Goal: Task Accomplishment & Management: Manage account settings

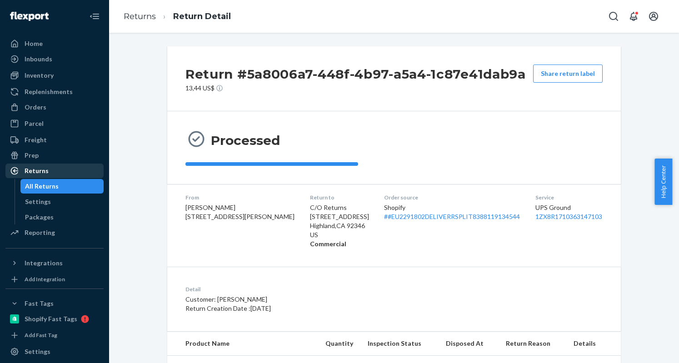
click at [36, 169] on div "Returns" at bounding box center [37, 170] width 24 height 9
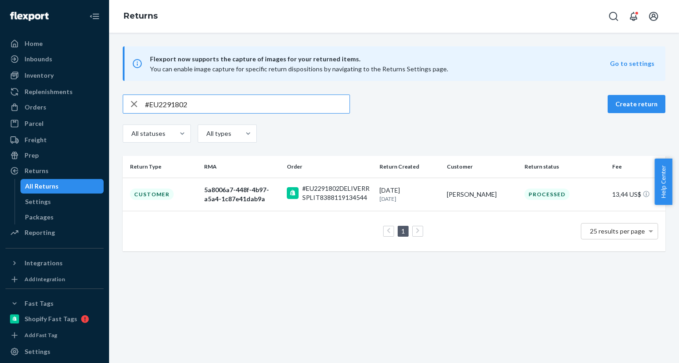
drag, startPoint x: 202, startPoint y: 106, endPoint x: 123, endPoint y: 101, distance: 79.7
click at [123, 101] on div "#EU2291802" at bounding box center [236, 104] width 226 height 18
type input "#EU2256245"
click at [242, 189] on div "cb5ee271-4d71-4f7a-8fb6-f3c5eeef2ebe" at bounding box center [241, 194] width 75 height 18
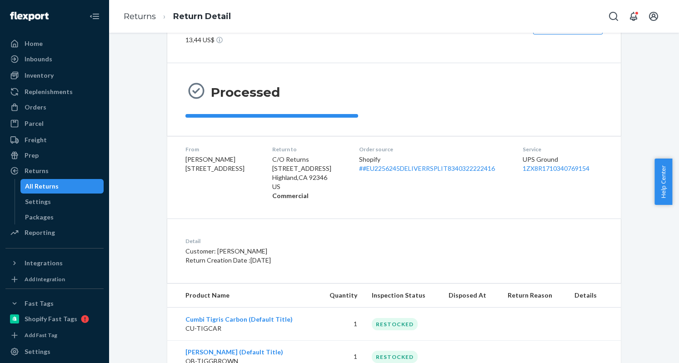
scroll to position [80, 0]
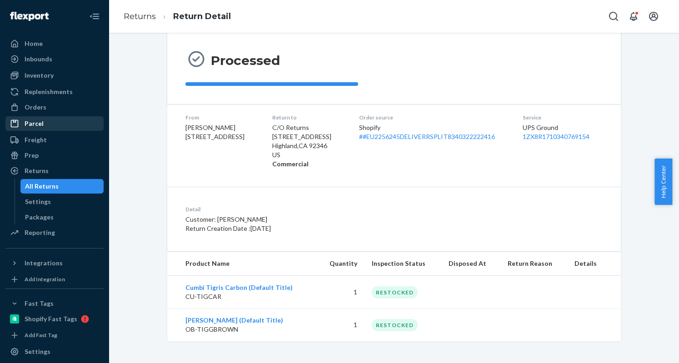
click at [40, 123] on div "Parcel" at bounding box center [34, 123] width 19 height 9
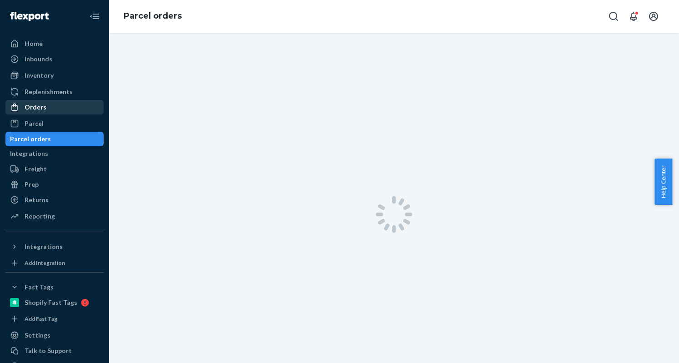
click at [40, 107] on div "Orders" at bounding box center [36, 107] width 22 height 9
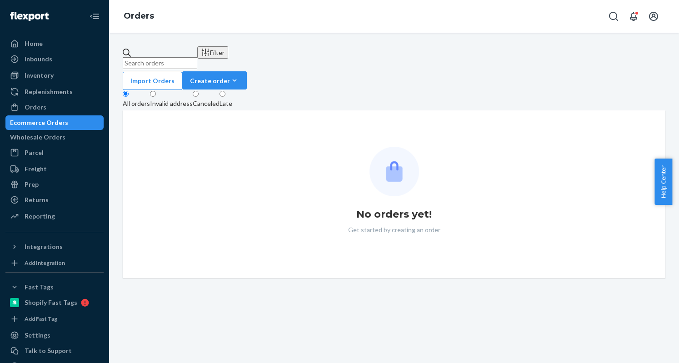
click at [159, 57] on input "text" at bounding box center [160, 63] width 75 height 12
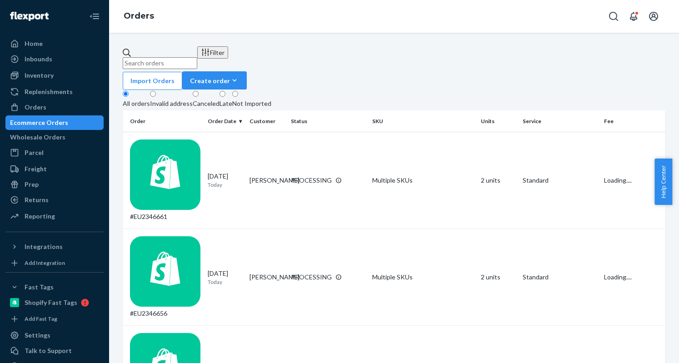
paste input "#EU2333725"
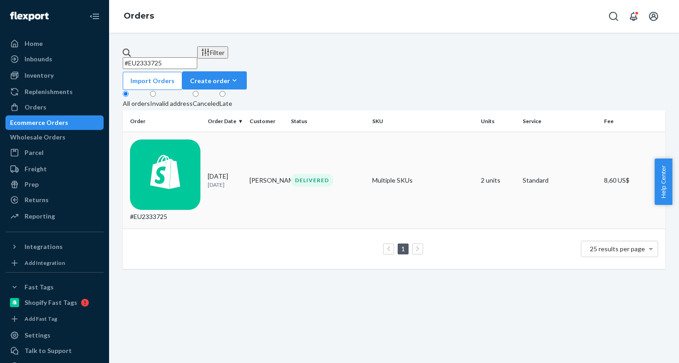
type input "#EU2333725"
click at [171, 140] on div "#EU2333725" at bounding box center [165, 180] width 70 height 82
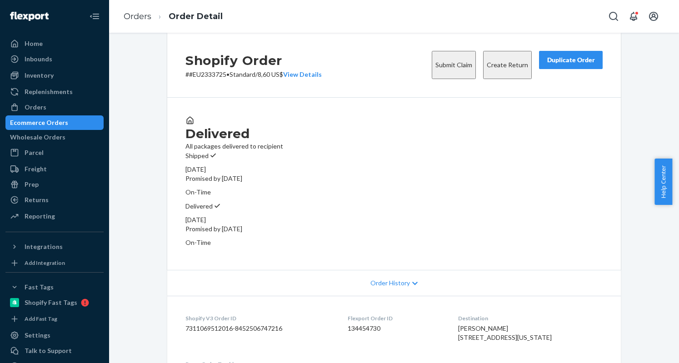
click at [495, 79] on button "Create Return" at bounding box center [507, 65] width 49 height 28
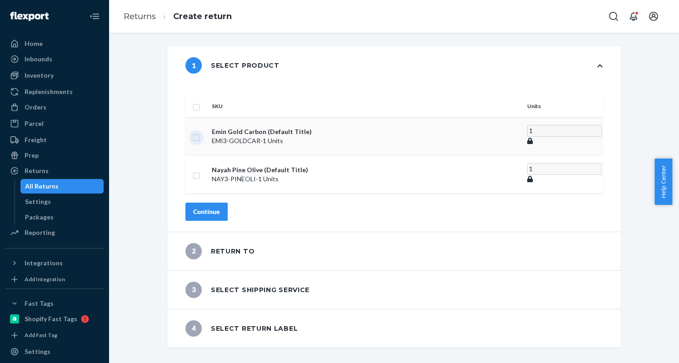
drag, startPoint x: 218, startPoint y: 125, endPoint x: 224, endPoint y: 136, distance: 12.4
click at [200, 132] on input "checkbox" at bounding box center [196, 137] width 7 height 10
checkbox input "true"
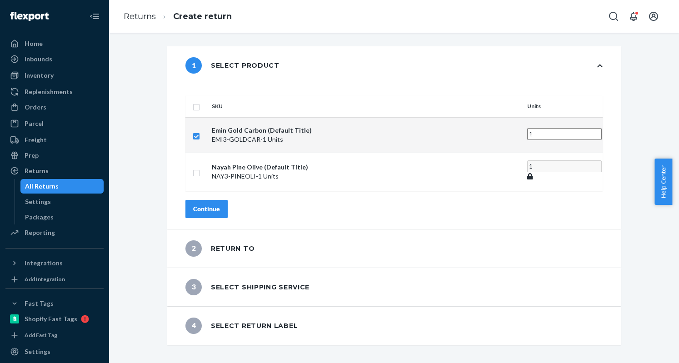
click at [220, 204] on div "Continue" at bounding box center [206, 208] width 27 height 9
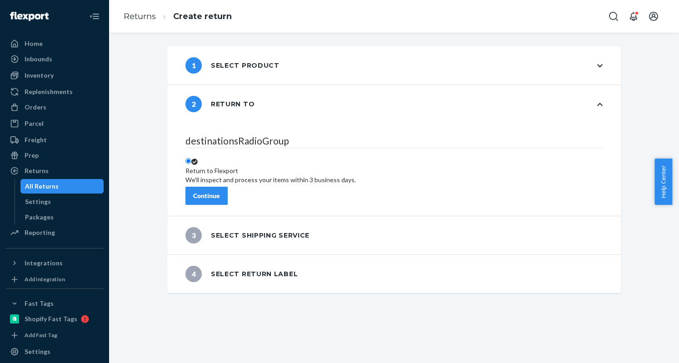
click at [220, 192] on div "Continue" at bounding box center [206, 195] width 27 height 9
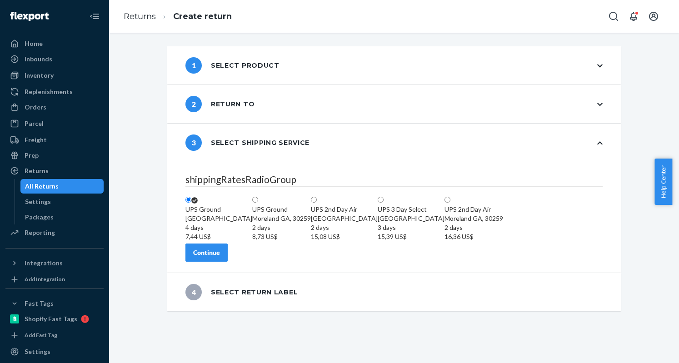
click at [228, 262] on button "Continue" at bounding box center [206, 253] width 42 height 18
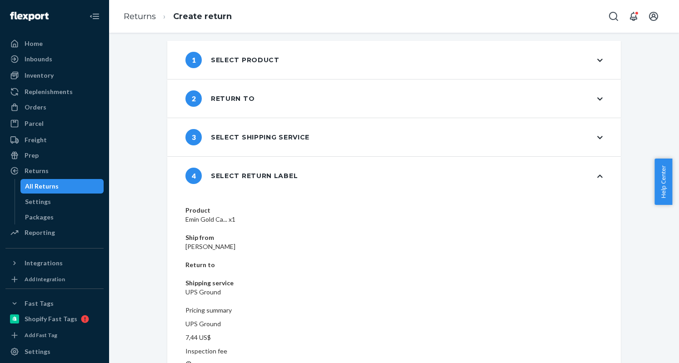
scroll to position [7, 0]
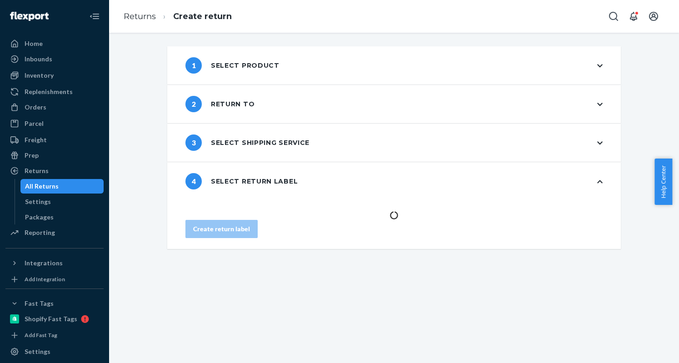
scroll to position [0, 0]
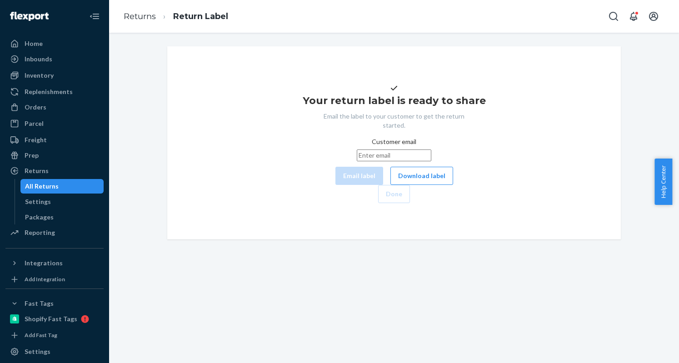
click at [368, 161] on input "Customer email" at bounding box center [394, 155] width 75 height 12
paste input "chenjerryzy@gmail.com"
type input "chenjerryzy@gmail.com"
click at [335, 185] on button "Email label" at bounding box center [359, 176] width 48 height 18
click at [390, 185] on button "Download label" at bounding box center [421, 176] width 63 height 18
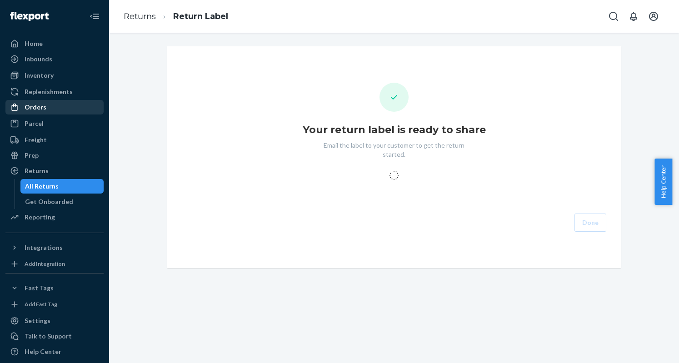
click at [46, 108] on div "Orders" at bounding box center [54, 107] width 96 height 13
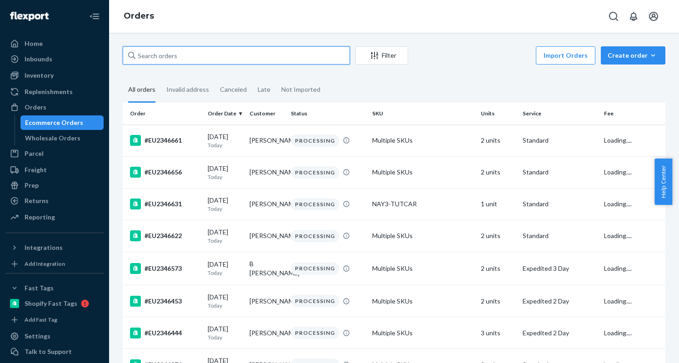
click at [189, 60] on input "text" at bounding box center [236, 55] width 227 height 18
paste input "EU2317497"
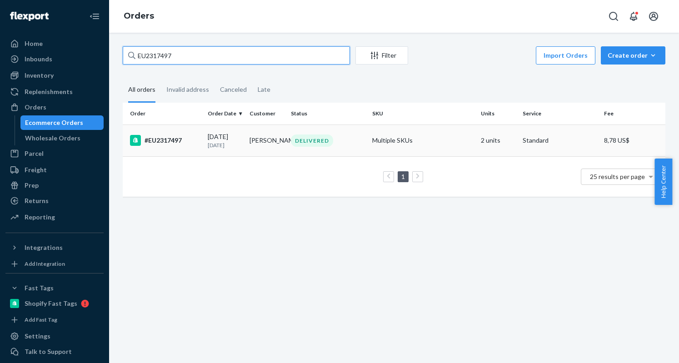
type input "EU2317497"
click at [164, 139] on div "#EU2317497" at bounding box center [165, 140] width 70 height 11
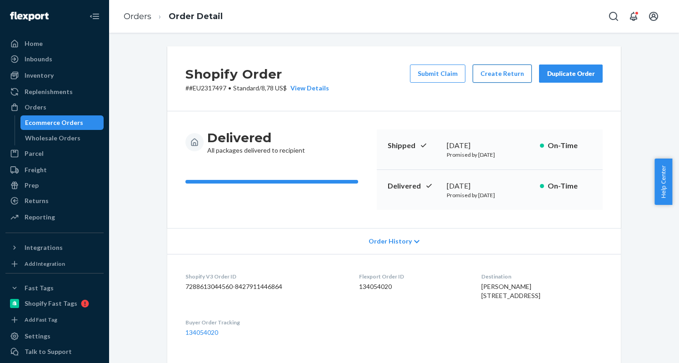
click at [484, 77] on button "Create Return" at bounding box center [501, 74] width 59 height 18
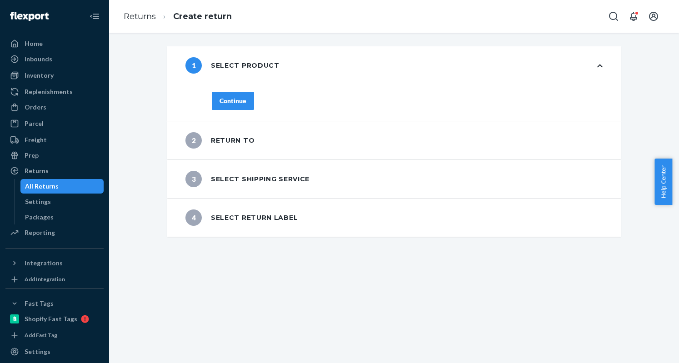
click at [239, 104] on div "Continue" at bounding box center [232, 100] width 27 height 9
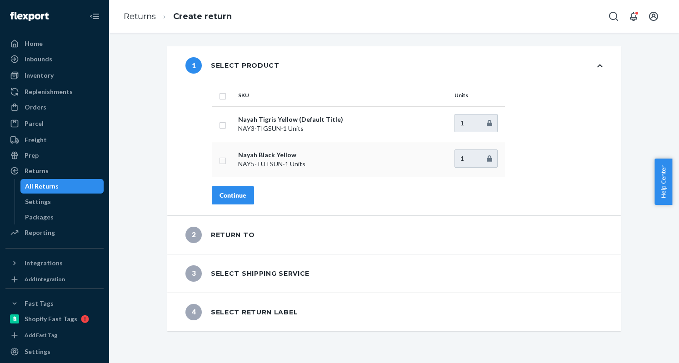
click at [223, 156] on td at bounding box center [223, 159] width 23 height 35
click at [219, 93] on input "checkbox" at bounding box center [222, 95] width 7 height 10
checkbox input "true"
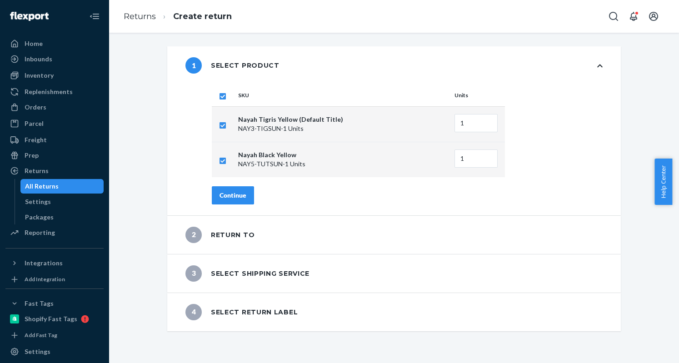
click at [224, 196] on div "Continue" at bounding box center [232, 195] width 27 height 9
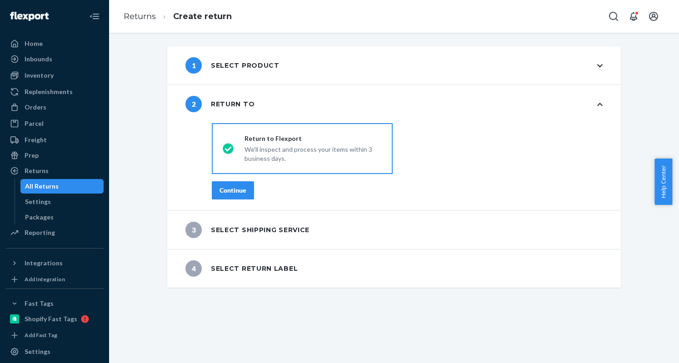
click at [224, 191] on div "Continue" at bounding box center [232, 190] width 27 height 9
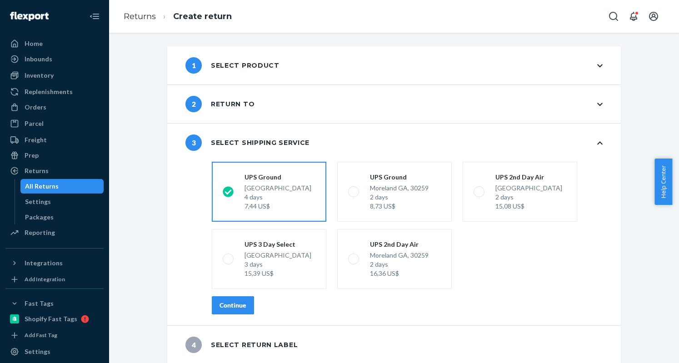
click at [212, 307] on button "Continue" at bounding box center [233, 305] width 42 height 18
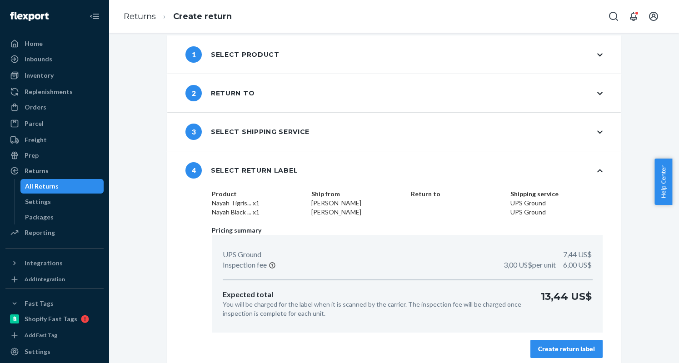
scroll to position [16, 0]
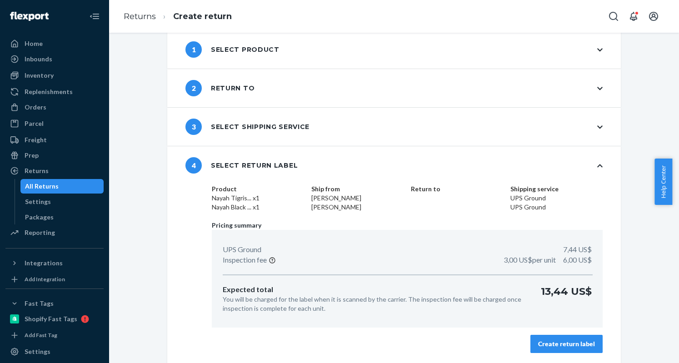
click at [571, 341] on div "Create return label" at bounding box center [566, 343] width 57 height 9
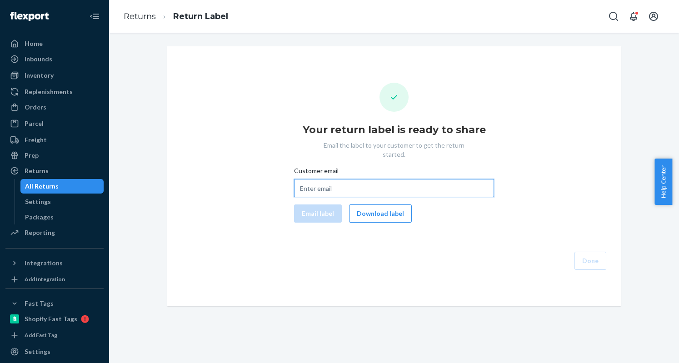
click at [313, 180] on input "Customer email" at bounding box center [394, 188] width 200 height 18
paste input "noriega100@gmail.com"
type input "noriega100@gmail.com"
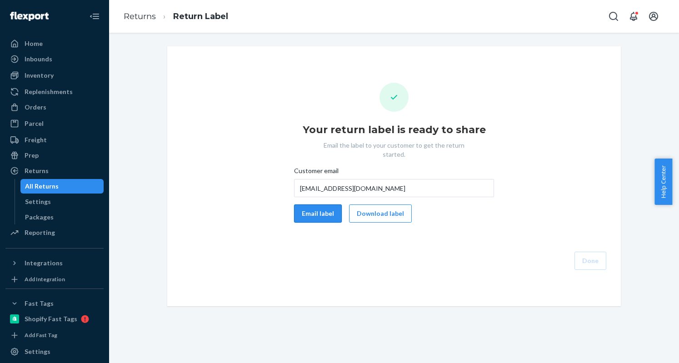
click at [313, 208] on button "Email label" at bounding box center [318, 213] width 48 height 18
click at [393, 208] on button "Download label" at bounding box center [380, 213] width 63 height 18
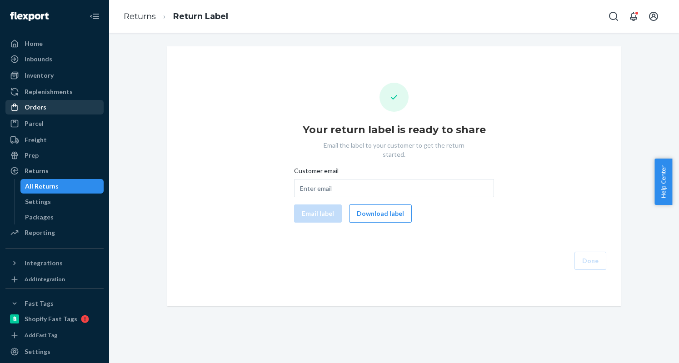
click at [36, 108] on div "Orders" at bounding box center [36, 107] width 22 height 9
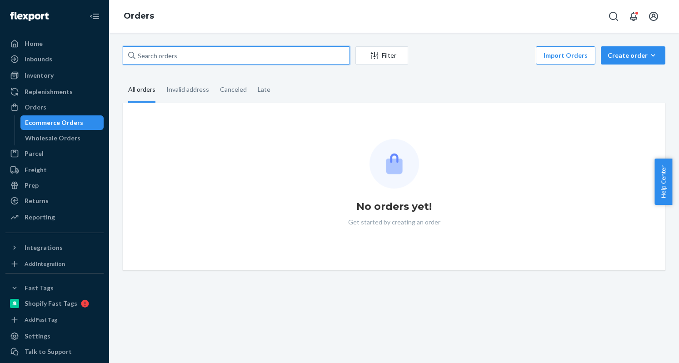
click at [207, 60] on input "text" at bounding box center [236, 55] width 227 height 18
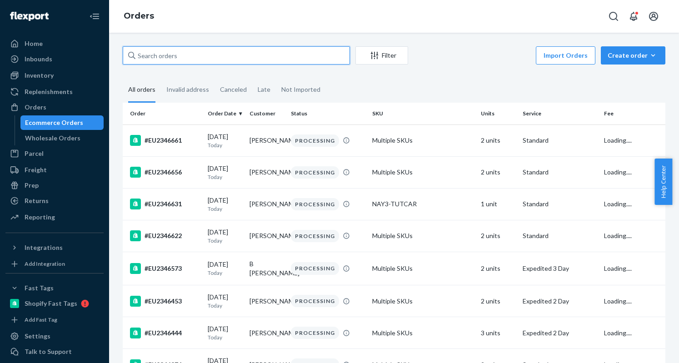
paste input "#EU2330607"
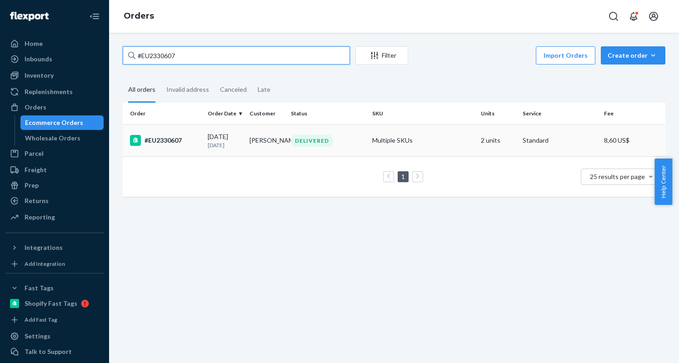
type input "#EU2330607"
click at [167, 138] on div "#EU2330607" at bounding box center [165, 140] width 70 height 11
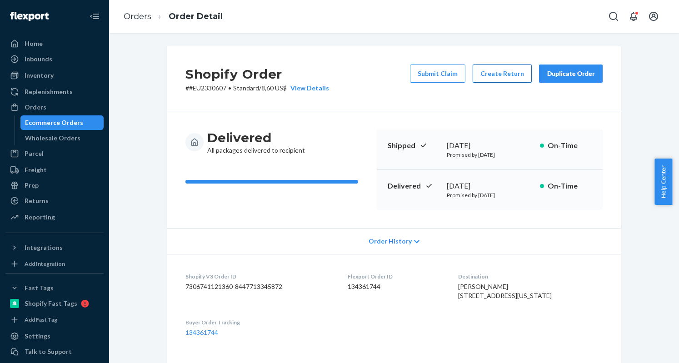
click at [502, 71] on button "Create Return" at bounding box center [501, 74] width 59 height 18
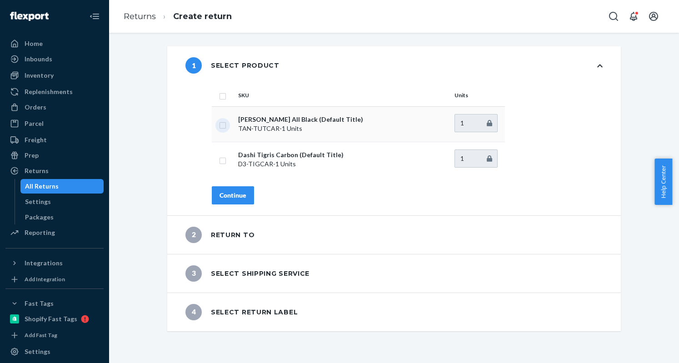
click at [219, 126] on input "checkbox" at bounding box center [222, 124] width 7 height 10
checkbox input "true"
click at [231, 202] on button "Continue" at bounding box center [233, 195] width 42 height 18
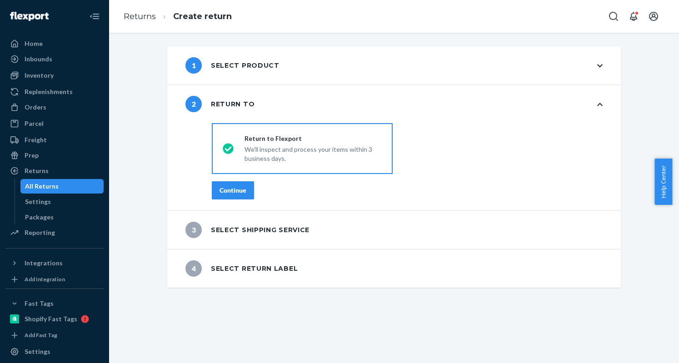
click at [226, 192] on div "Continue" at bounding box center [232, 190] width 27 height 9
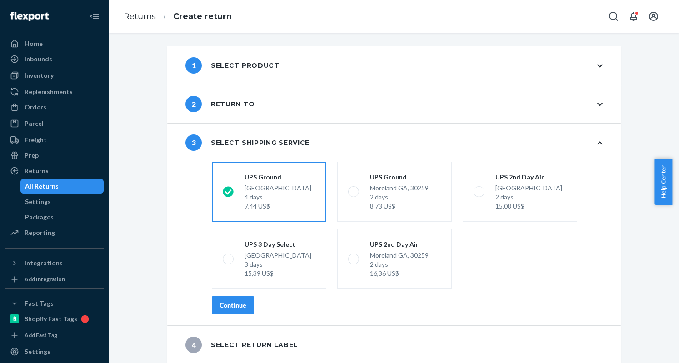
click at [236, 301] on div "Continue" at bounding box center [232, 305] width 27 height 9
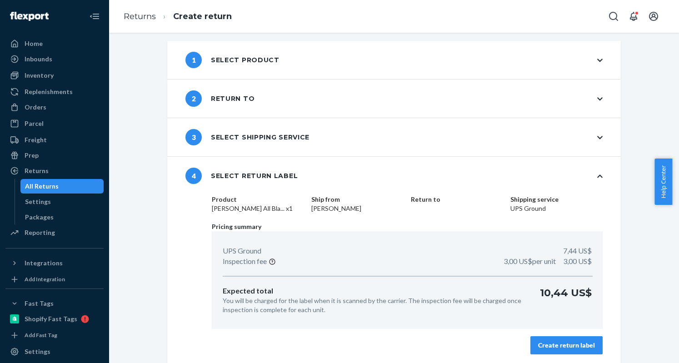
scroll to position [7, 0]
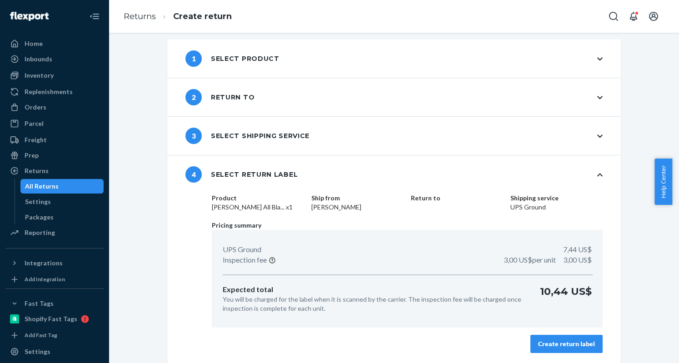
click at [566, 339] on div "Create return label" at bounding box center [566, 343] width 57 height 9
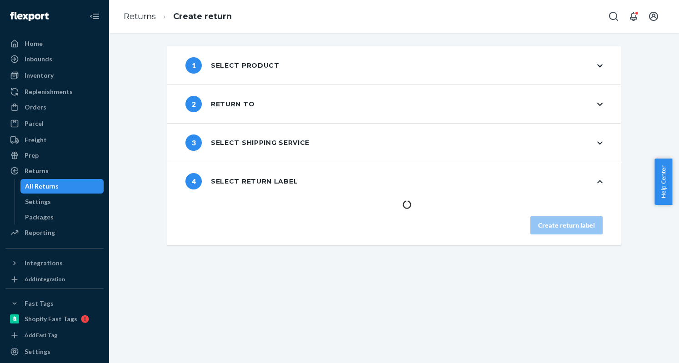
scroll to position [0, 0]
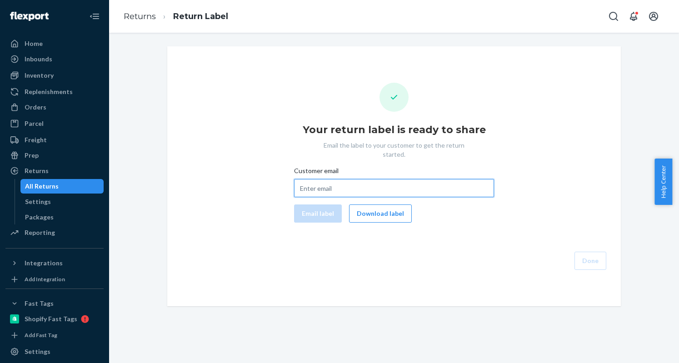
click at [309, 179] on input "Customer email" at bounding box center [394, 188] width 200 height 18
paste input "mvellanki94@gmail.com"
type input "mvellanki94@gmail.com"
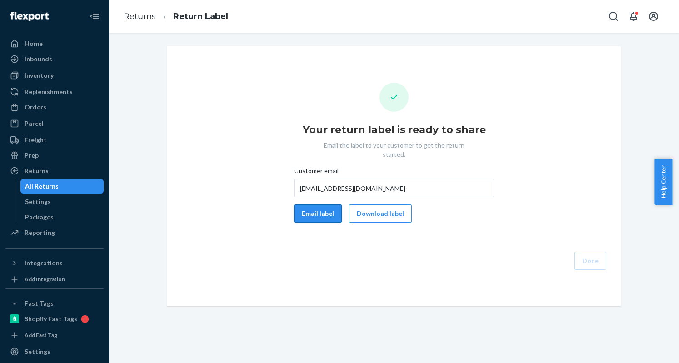
click at [314, 206] on button "Email label" at bounding box center [318, 213] width 48 height 18
click at [384, 205] on button "Download label" at bounding box center [380, 213] width 63 height 18
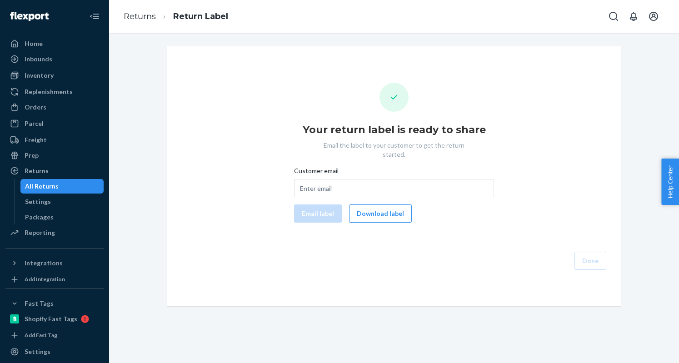
click at [43, 115] on div "Orders Ecommerce Orders Wholesale Orders" at bounding box center [54, 107] width 98 height 15
click at [31, 105] on div "Orders" at bounding box center [36, 107] width 22 height 9
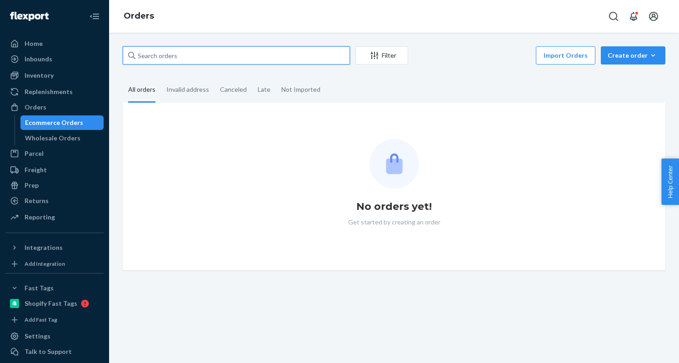
click at [160, 52] on input "text" at bounding box center [236, 55] width 227 height 18
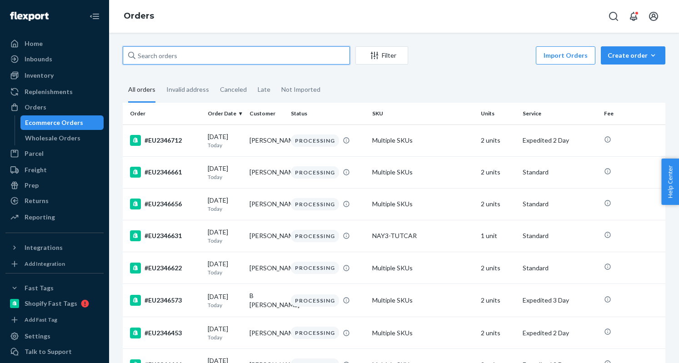
paste input "#EU2322790"
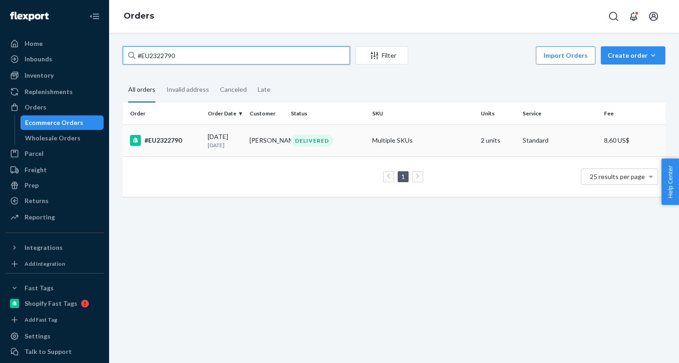
type input "#EU2322790"
click at [161, 138] on div "#EU2322790" at bounding box center [165, 140] width 70 height 11
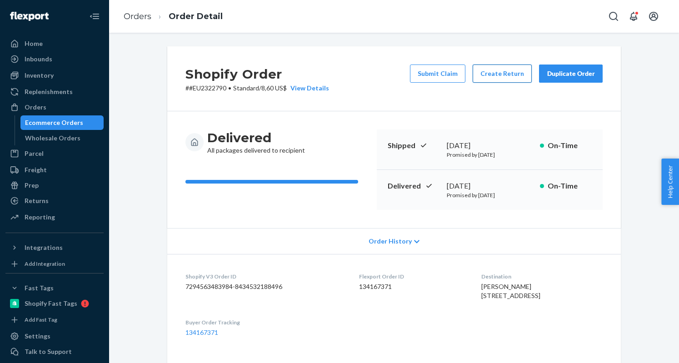
click at [504, 78] on button "Create Return" at bounding box center [501, 74] width 59 height 18
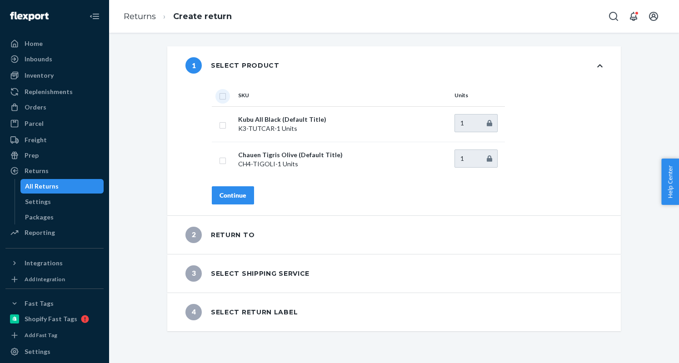
click at [219, 99] on input "checkbox" at bounding box center [222, 95] width 7 height 10
checkbox input "true"
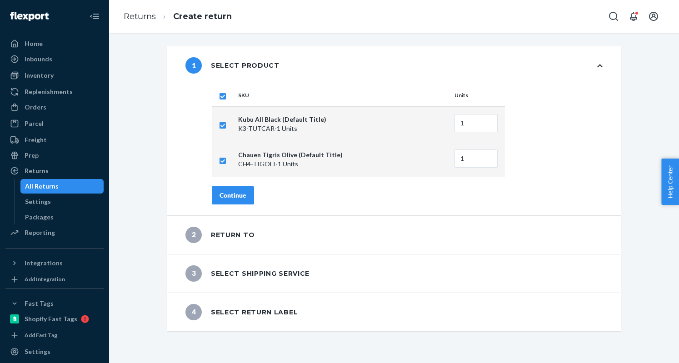
click at [235, 189] on button "Continue" at bounding box center [233, 195] width 42 height 18
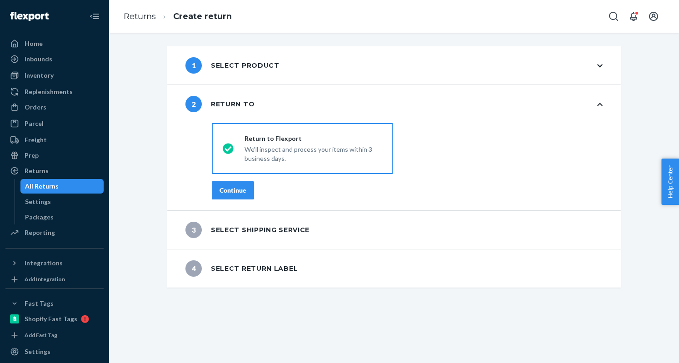
click at [236, 189] on div "Continue" at bounding box center [232, 190] width 27 height 9
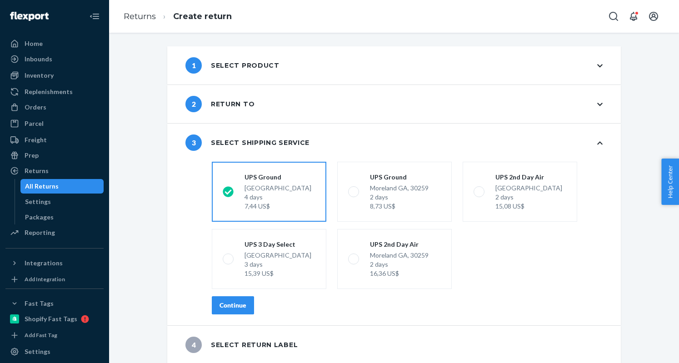
click at [235, 303] on div "Continue" at bounding box center [232, 305] width 27 height 9
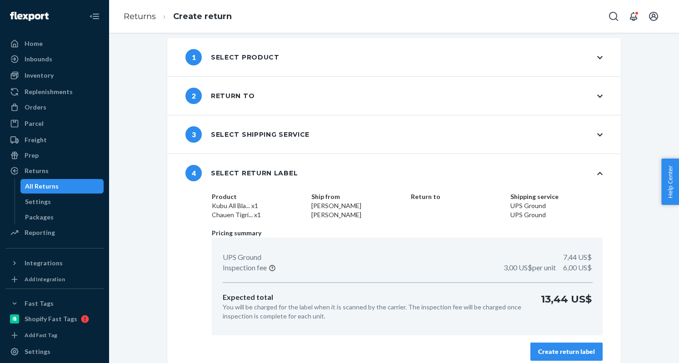
scroll to position [16, 0]
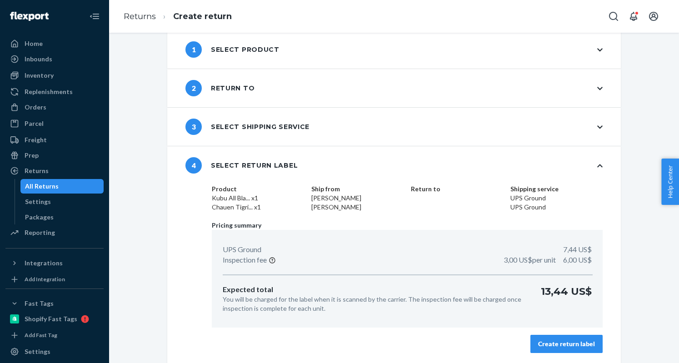
click at [576, 341] on div "Create return label" at bounding box center [566, 343] width 57 height 9
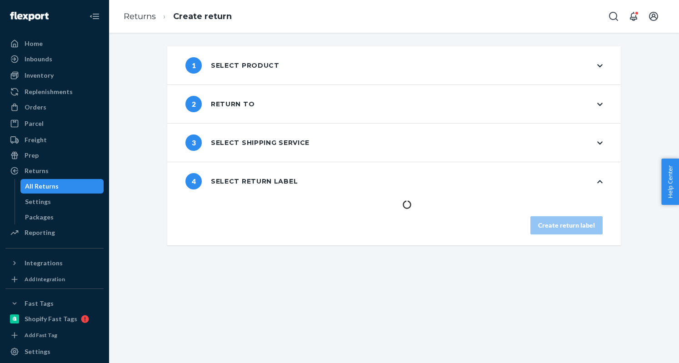
scroll to position [0, 0]
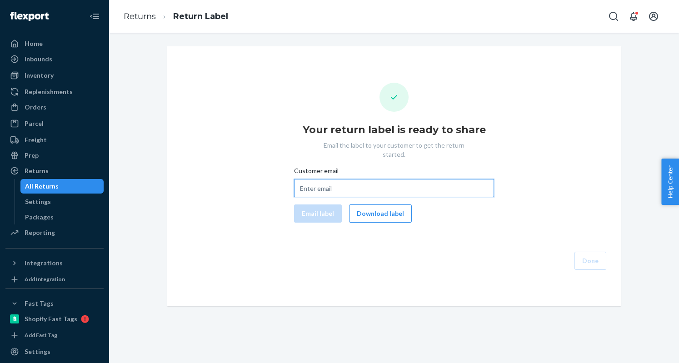
click at [318, 184] on input "Customer email" at bounding box center [394, 188] width 200 height 18
paste input "sheehanmparvez@yahoo.com"
type input "sheehanmparvez@yahoo.com"
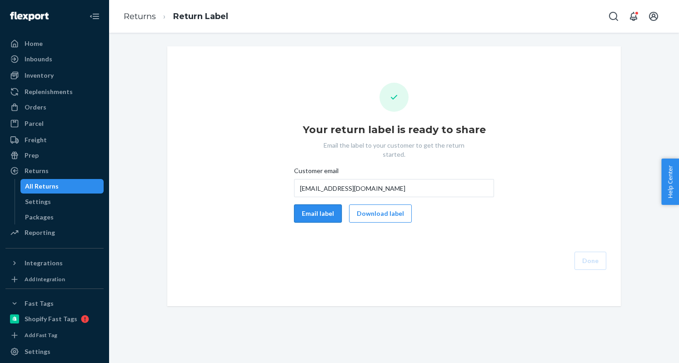
click at [323, 205] on button "Email label" at bounding box center [318, 213] width 48 height 18
click at [376, 206] on button "Download label" at bounding box center [380, 213] width 63 height 18
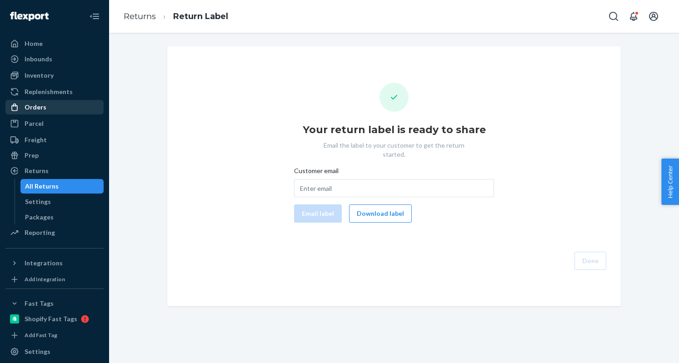
click at [37, 108] on div "Orders" at bounding box center [36, 107] width 22 height 9
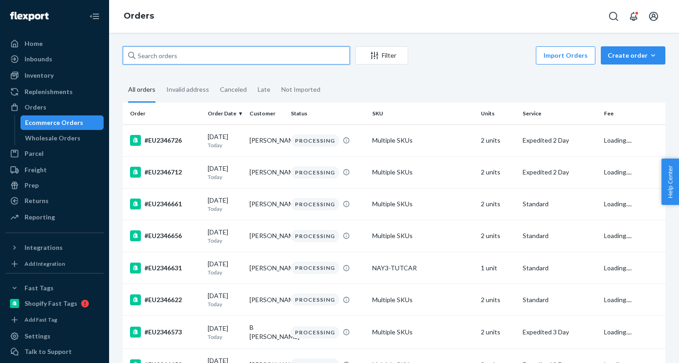
click at [149, 56] on input "text" at bounding box center [236, 55] width 227 height 18
paste input "EU2317504"
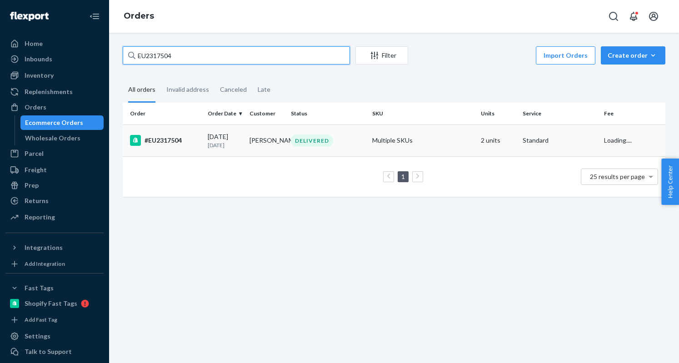
type input "EU2317504"
click at [165, 140] on div "#EU2317504" at bounding box center [165, 140] width 70 height 11
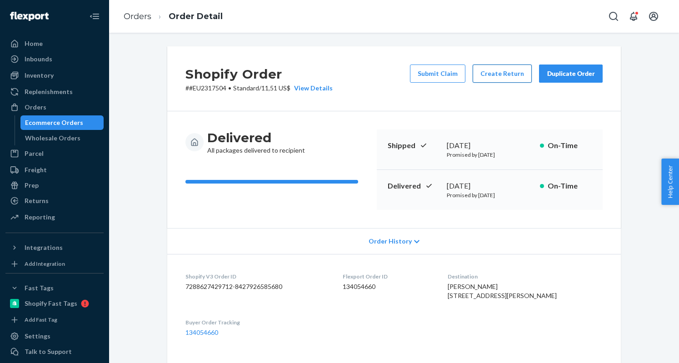
click at [492, 73] on button "Create Return" at bounding box center [501, 74] width 59 height 18
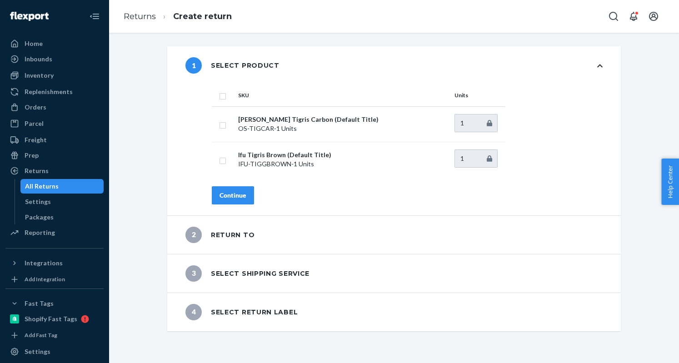
click at [219, 96] on input "checkbox" at bounding box center [222, 95] width 7 height 10
checkbox input "true"
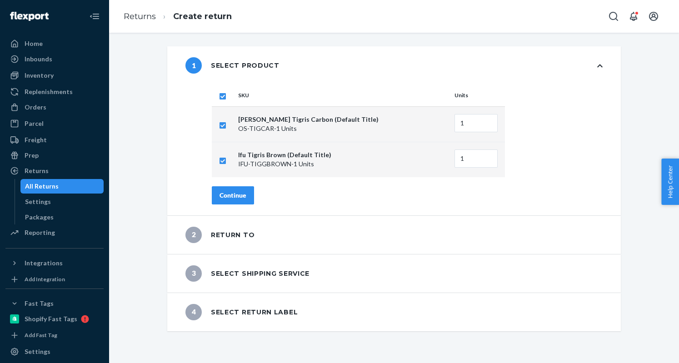
click at [233, 192] on div "Continue" at bounding box center [232, 195] width 27 height 9
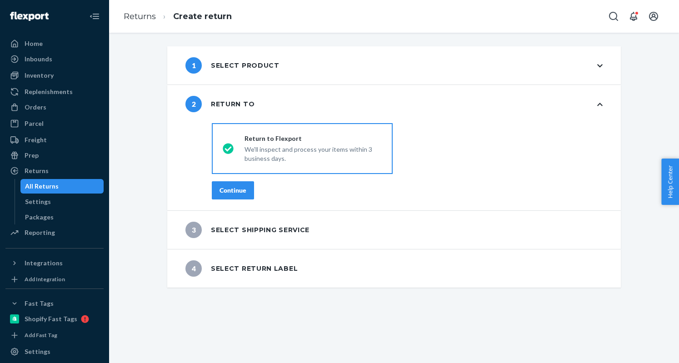
click at [233, 192] on div "Continue" at bounding box center [232, 190] width 27 height 9
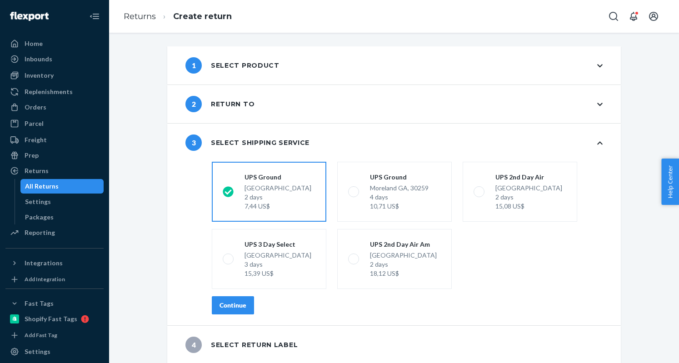
click at [232, 304] on div "Continue" at bounding box center [232, 305] width 27 height 9
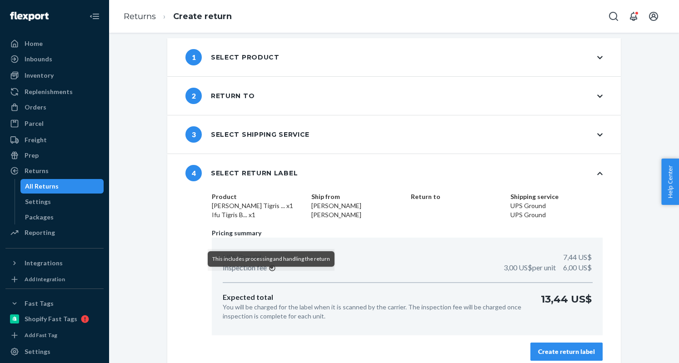
scroll to position [16, 0]
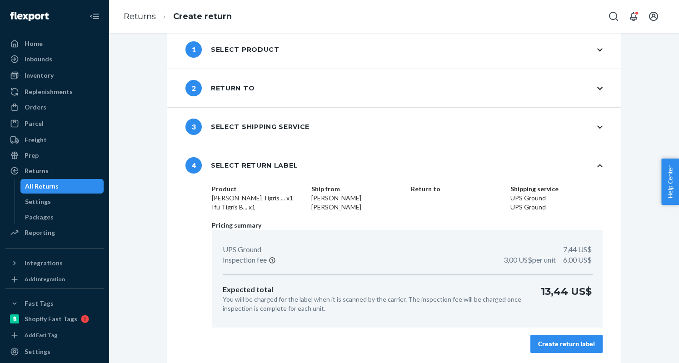
click at [541, 343] on div "Create return label" at bounding box center [566, 343] width 57 height 9
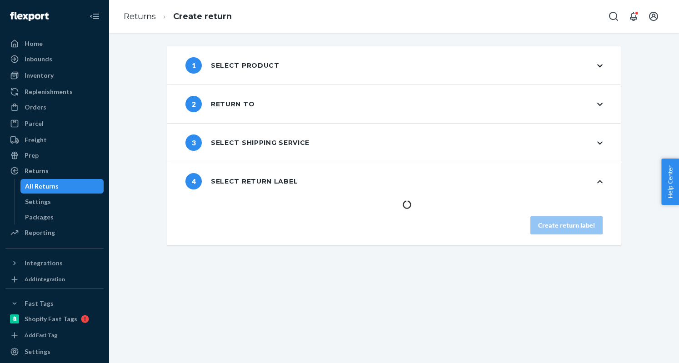
scroll to position [0, 0]
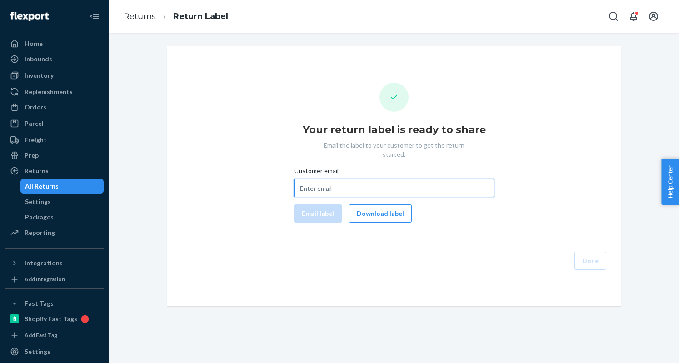
click at [319, 181] on input "Customer email" at bounding box center [394, 188] width 200 height 18
paste input "[EMAIL_ADDRESS][DOMAIN_NAME]"
type input "[EMAIL_ADDRESS][DOMAIN_NAME]"
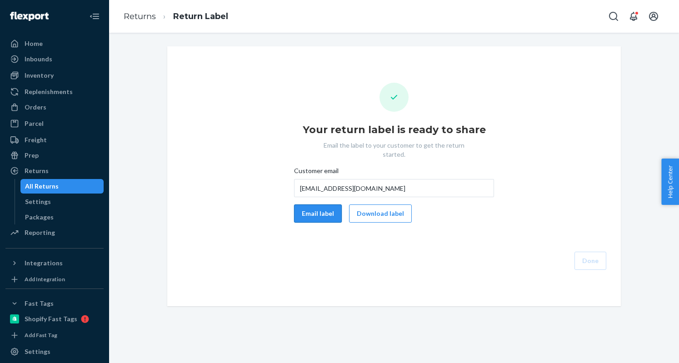
click at [320, 205] on button "Email label" at bounding box center [318, 213] width 48 height 18
click at [377, 204] on button "Download label" at bounding box center [380, 213] width 63 height 18
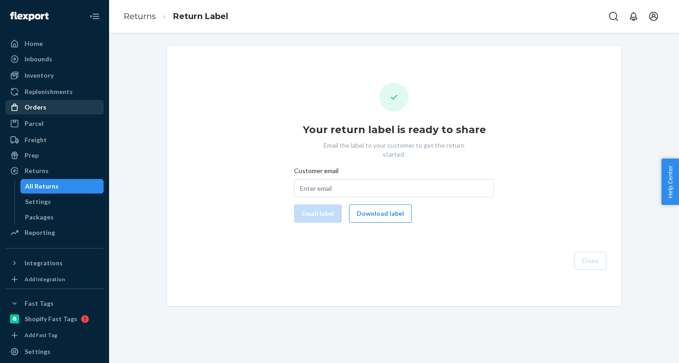
click at [41, 104] on div "Orders" at bounding box center [36, 107] width 22 height 9
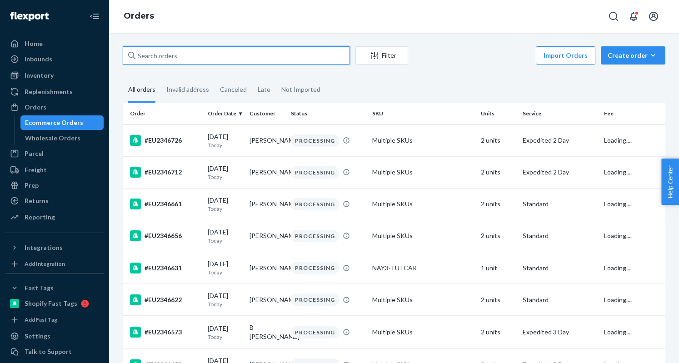
click at [184, 55] on input "text" at bounding box center [236, 55] width 227 height 18
paste input "#EU2336981"
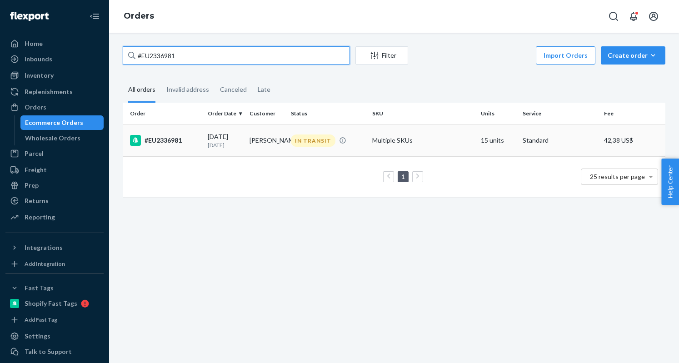
type input "#EU2336981"
click at [169, 139] on div "#EU2336981" at bounding box center [165, 140] width 70 height 11
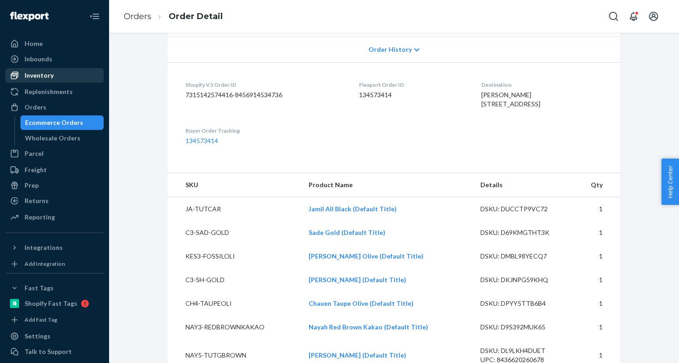
scroll to position [182, 0]
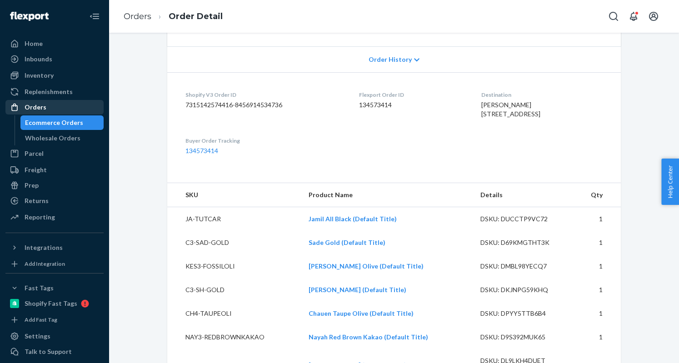
click at [45, 105] on div "Orders" at bounding box center [36, 107] width 22 height 9
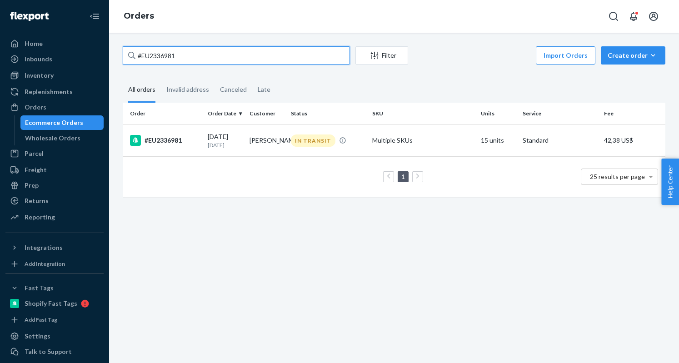
drag, startPoint x: 178, startPoint y: 54, endPoint x: 120, endPoint y: 52, distance: 57.7
click at [120, 52] on div "#EU2336981 Filter Import Orders Create order Ecommerce order Removal order All …" at bounding box center [394, 125] width 556 height 159
paste input "28404"
type input "#EU2328404"
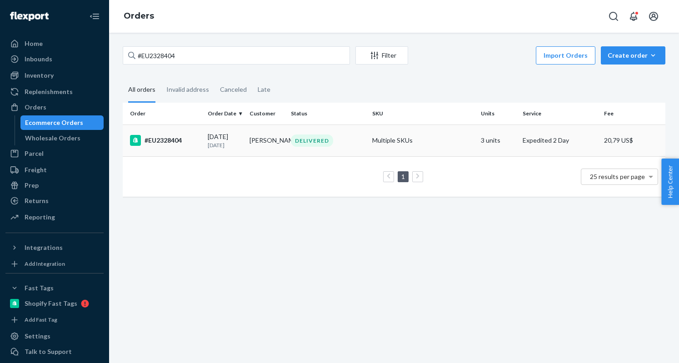
click at [168, 140] on div "#EU2328404" at bounding box center [165, 140] width 70 height 11
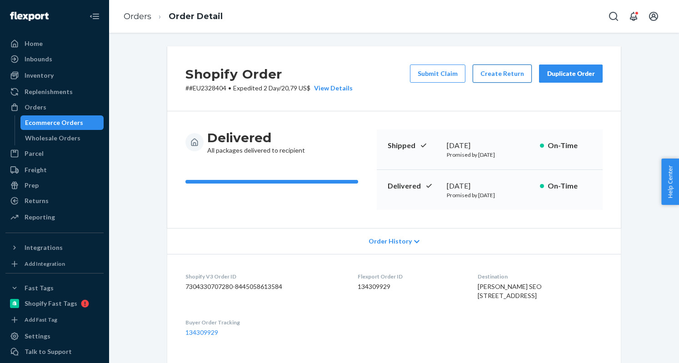
click at [486, 78] on button "Create Return" at bounding box center [501, 74] width 59 height 18
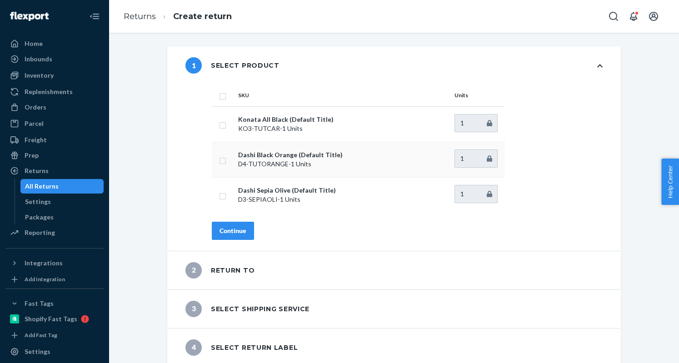
click at [219, 161] on input "checkbox" at bounding box center [222, 160] width 7 height 10
checkbox input "true"
click at [220, 194] on input "checkbox" at bounding box center [222, 195] width 7 height 10
checkbox input "true"
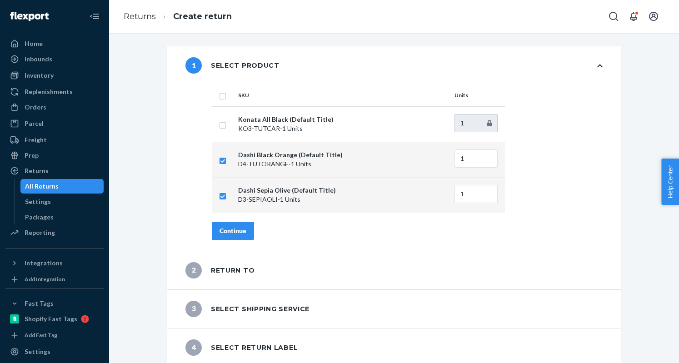
click at [234, 229] on div "Continue" at bounding box center [232, 230] width 27 height 9
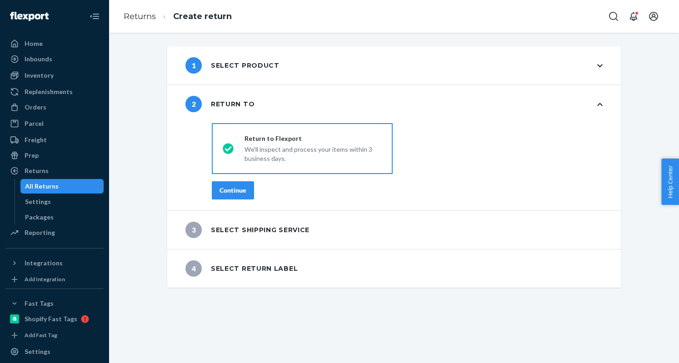
click at [227, 182] on button "Continue" at bounding box center [233, 190] width 42 height 18
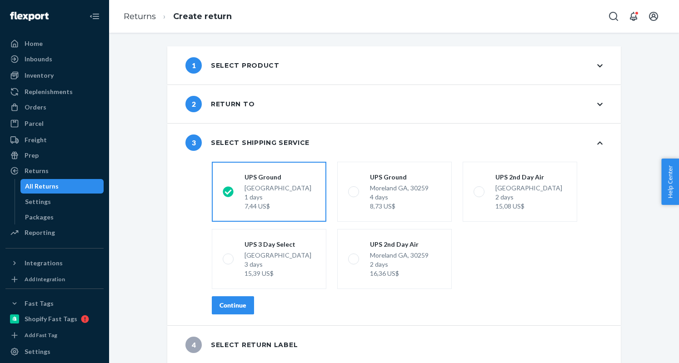
click at [237, 302] on div "Continue" at bounding box center [232, 305] width 27 height 9
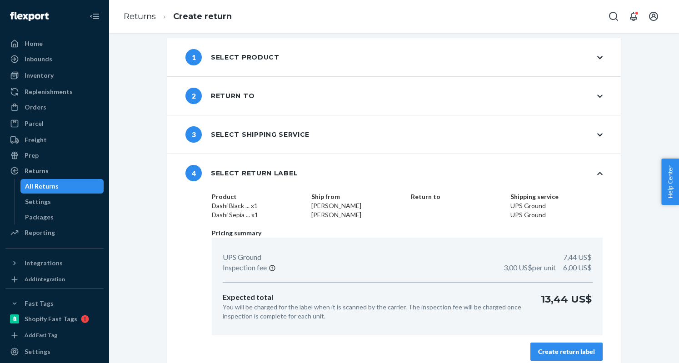
scroll to position [16, 0]
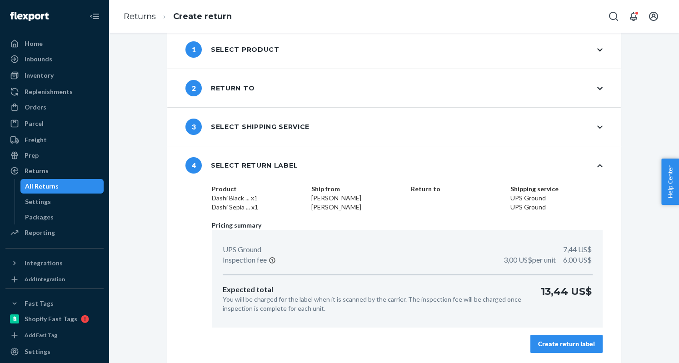
click at [581, 338] on button "Create return label" at bounding box center [566, 344] width 72 height 18
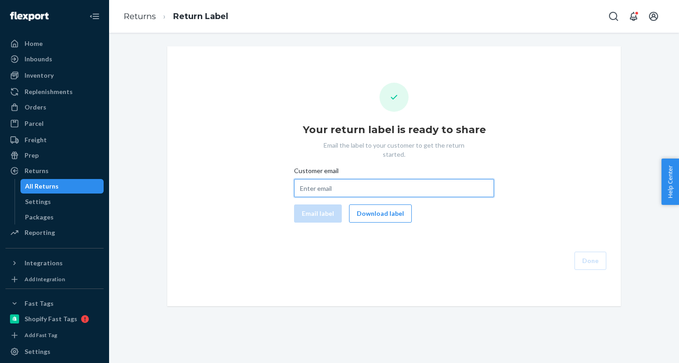
click at [320, 179] on input "Customer email" at bounding box center [394, 188] width 200 height 18
paste input "[EMAIL_ADDRESS][DOMAIN_NAME]"
type input "[EMAIL_ADDRESS][DOMAIN_NAME]"
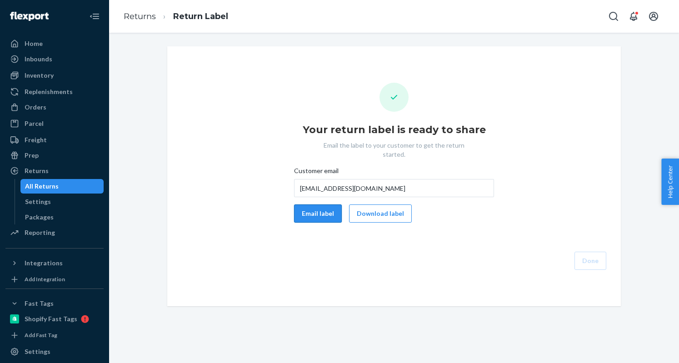
click at [312, 204] on button "Email label" at bounding box center [318, 213] width 48 height 18
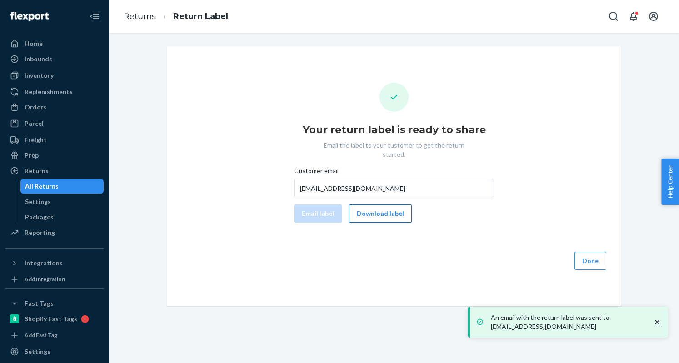
click at [356, 205] on button "Download label" at bounding box center [380, 213] width 63 height 18
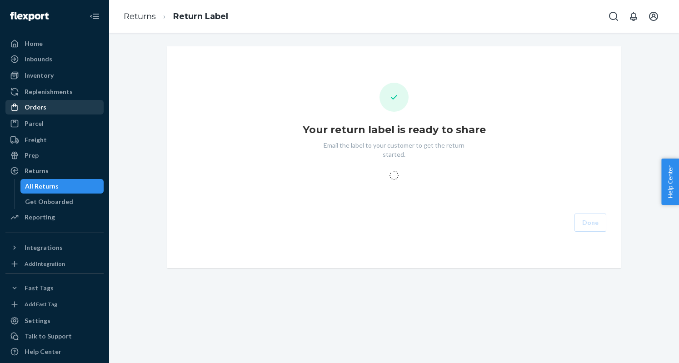
click at [54, 108] on div "Orders" at bounding box center [54, 107] width 96 height 13
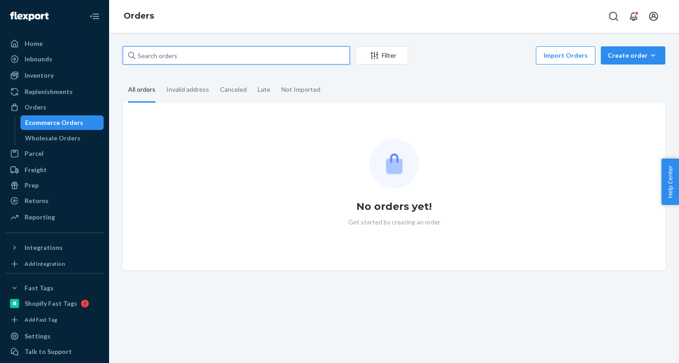
click at [189, 56] on input "text" at bounding box center [236, 55] width 227 height 18
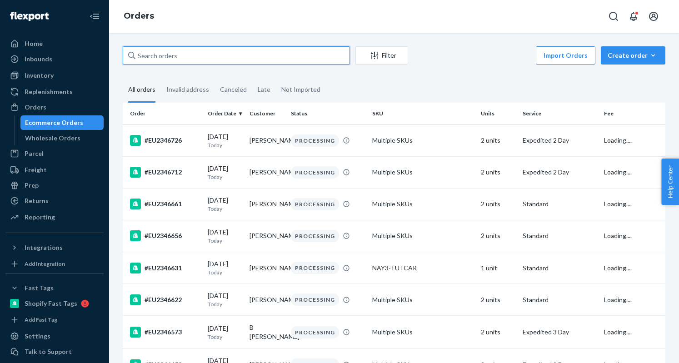
paste input "#EU2328242"
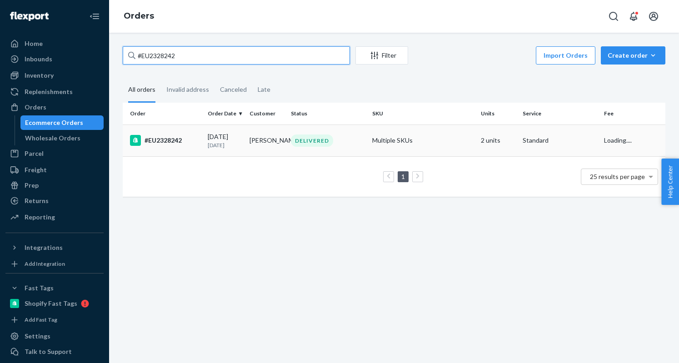
type input "#EU2328242"
click at [159, 140] on div "#EU2328242" at bounding box center [165, 140] width 70 height 11
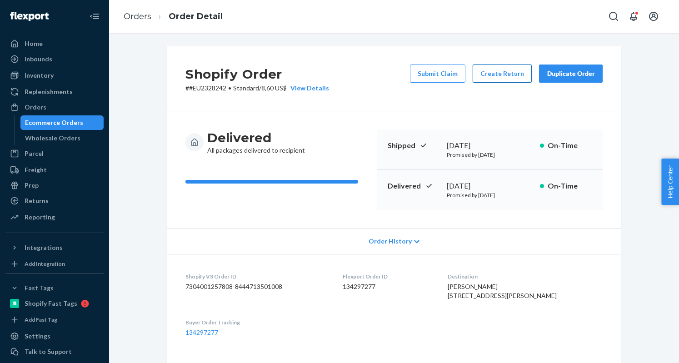
click at [503, 71] on button "Create Return" at bounding box center [501, 74] width 59 height 18
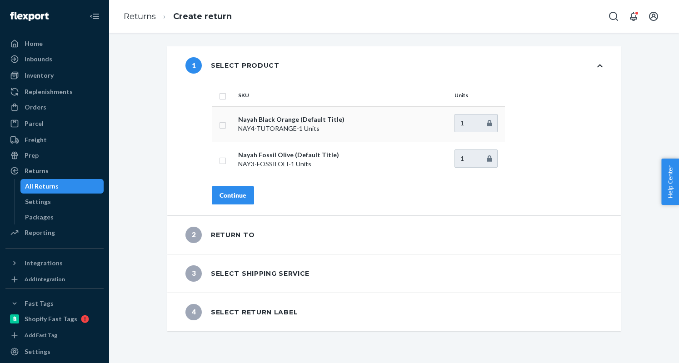
click at [219, 128] on input "checkbox" at bounding box center [222, 124] width 7 height 10
checkbox input "true"
click at [231, 193] on div "Continue" at bounding box center [232, 195] width 27 height 9
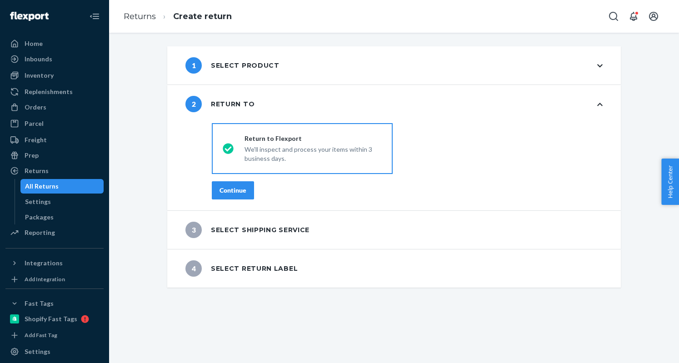
click at [238, 187] on div "Continue" at bounding box center [232, 190] width 27 height 9
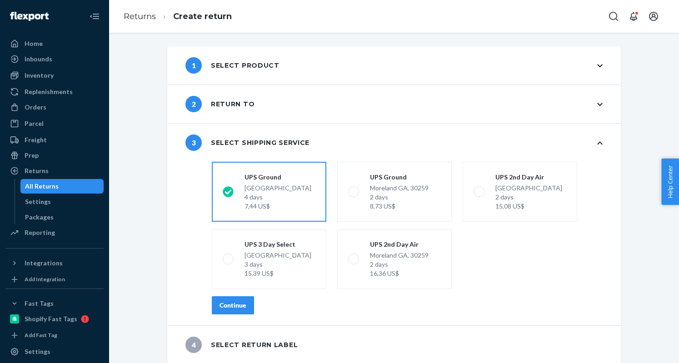
click at [244, 306] on button "Continue" at bounding box center [233, 305] width 42 height 18
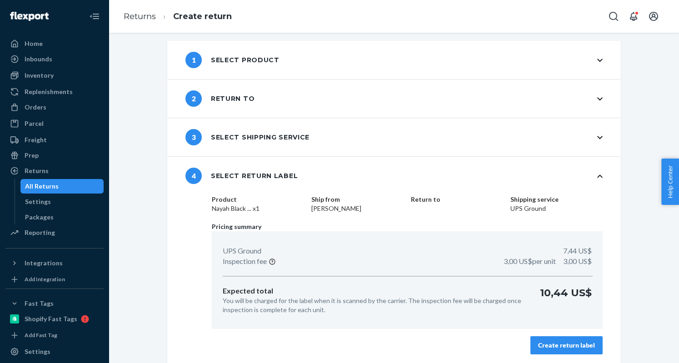
scroll to position [7, 0]
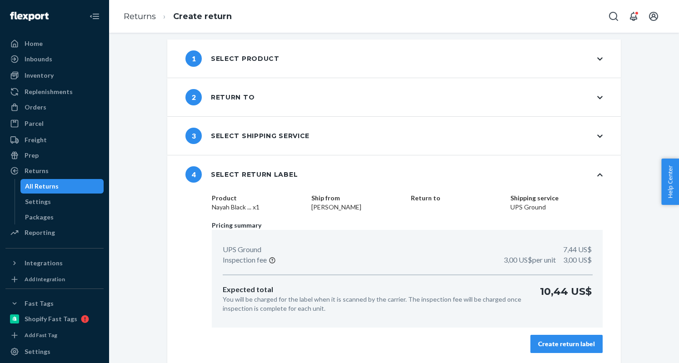
click at [572, 347] on div "Create return label" at bounding box center [566, 343] width 57 height 9
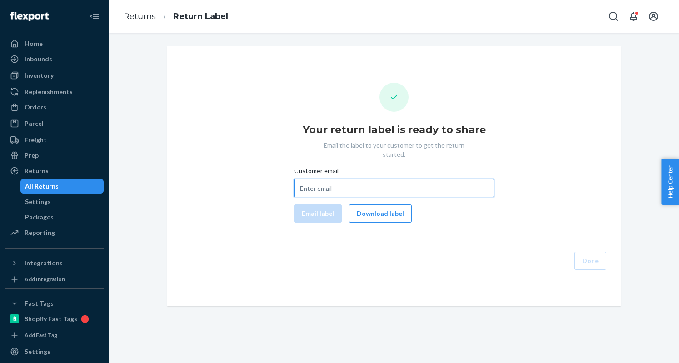
click at [330, 179] on input "Customer email" at bounding box center [394, 188] width 200 height 18
paste input "[PERSON_NAME][EMAIL_ADDRESS][DOMAIN_NAME]"
type input "[PERSON_NAME][EMAIL_ADDRESS][DOMAIN_NAME]"
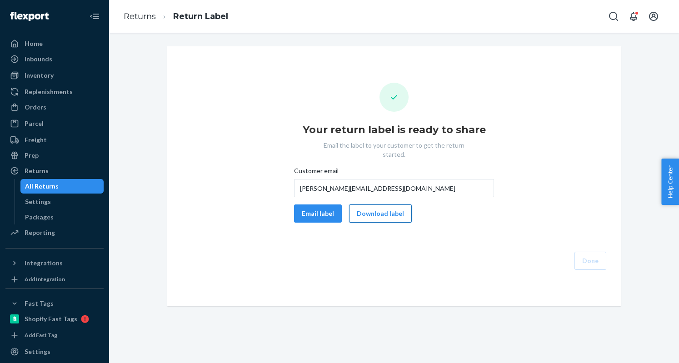
click at [367, 204] on button "Download label" at bounding box center [380, 213] width 63 height 18
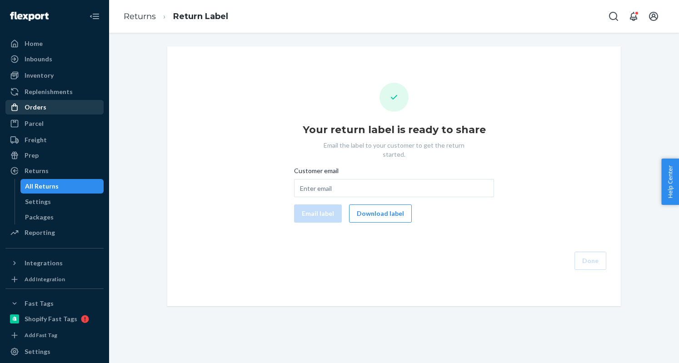
drag, startPoint x: 55, startPoint y: 107, endPoint x: 64, endPoint y: 103, distance: 8.9
click at [55, 107] on div "Orders" at bounding box center [54, 107] width 96 height 13
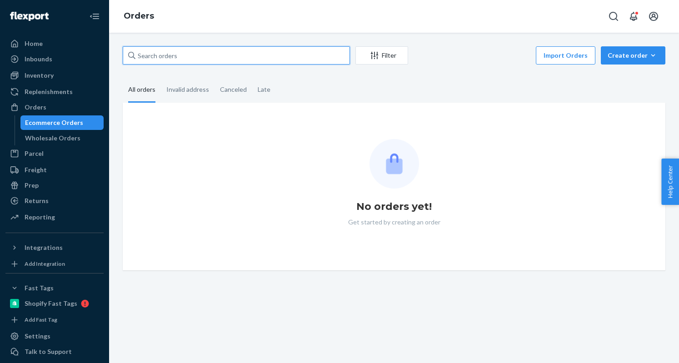
click at [185, 58] on input "text" at bounding box center [236, 55] width 227 height 18
paste input "#EU2312221 Complete"
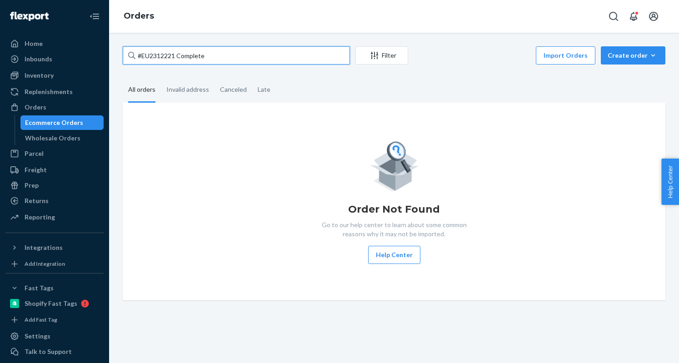
drag, startPoint x: 185, startPoint y: 54, endPoint x: 178, endPoint y: 54, distance: 7.3
click at [178, 54] on input "#EU2312221 Complete" at bounding box center [236, 55] width 227 height 18
click at [249, 62] on input "#EU2312221" at bounding box center [236, 55] width 227 height 18
click at [224, 58] on input "#EU2312221" at bounding box center [236, 55] width 227 height 18
drag, startPoint x: 140, startPoint y: 54, endPoint x: 144, endPoint y: 57, distance: 5.2
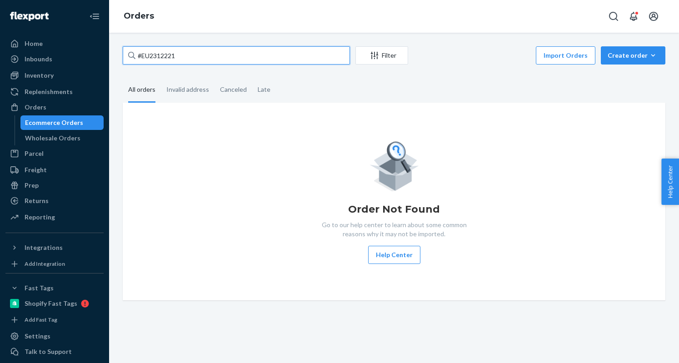
click at [141, 54] on input "#EU2312221" at bounding box center [236, 55] width 227 height 18
type input "EU2312221"
click at [231, 54] on input "EU2312221" at bounding box center [236, 55] width 227 height 18
